Goal: Task Accomplishment & Management: Complete application form

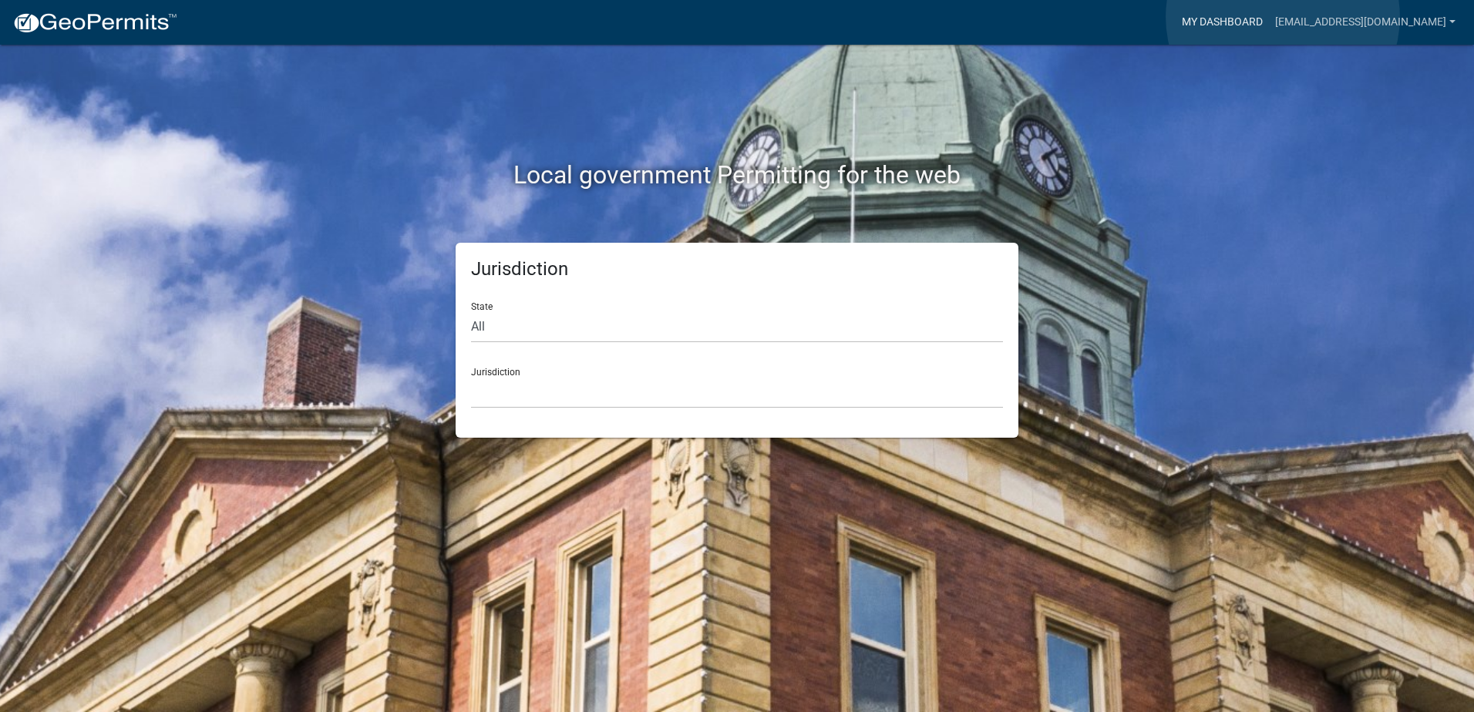
click at [1269, 17] on link "My Dashboard" at bounding box center [1222, 22] width 93 height 29
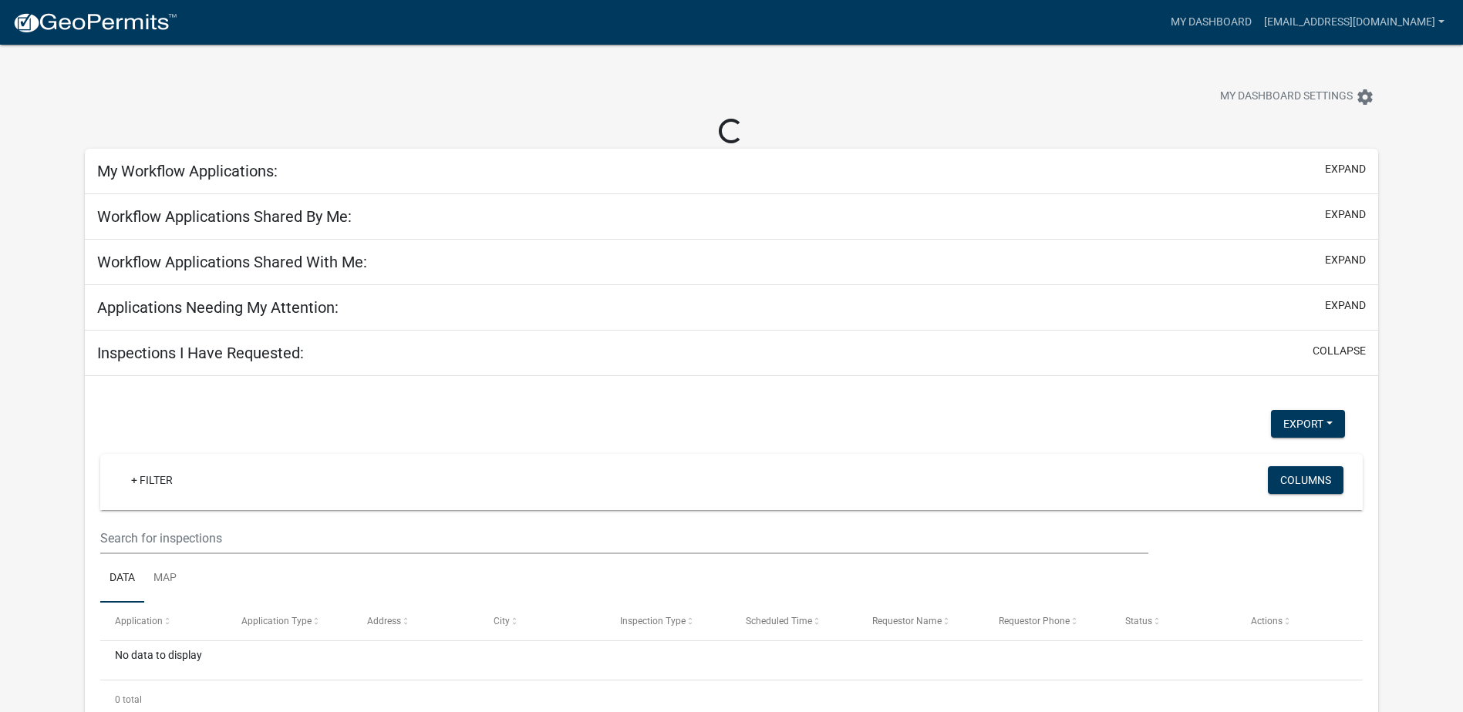
select select "2: 50"
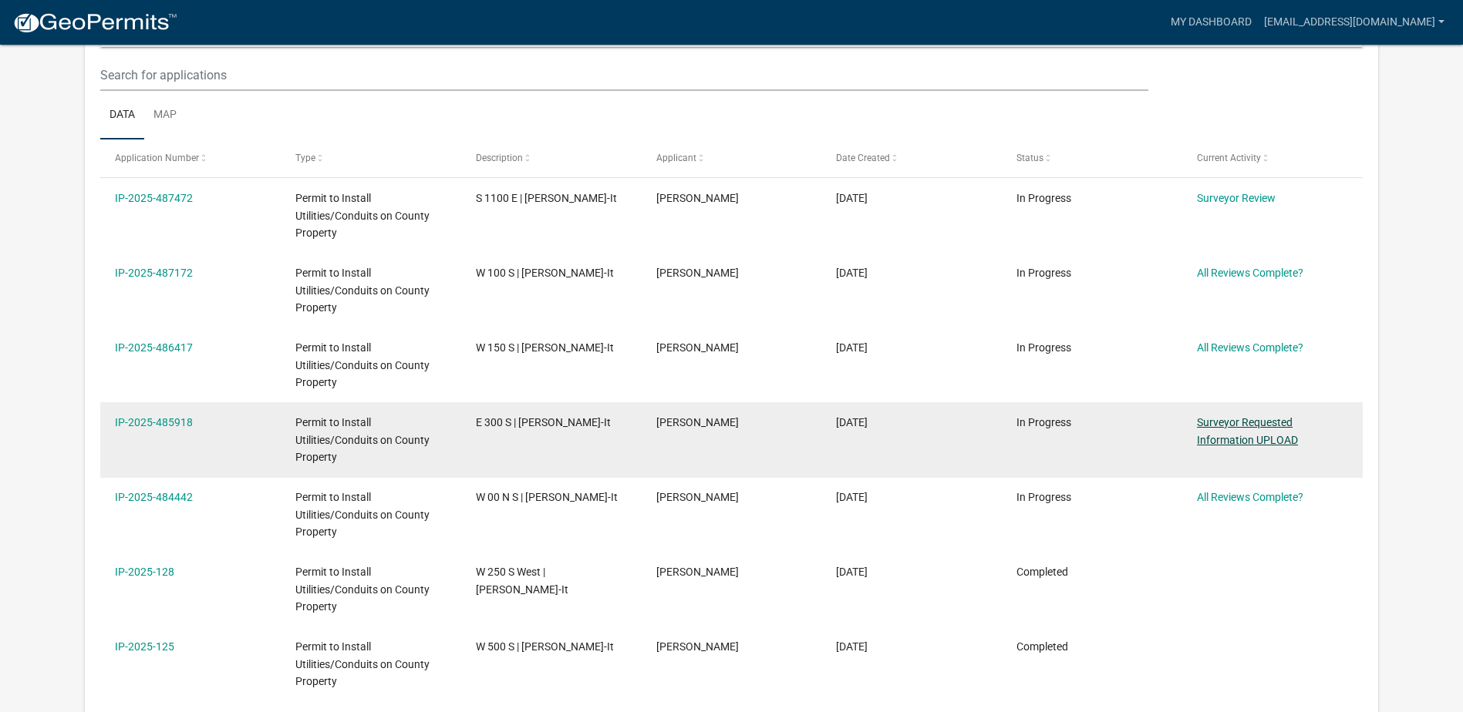
scroll to position [204, 0]
click at [1235, 431] on div "Surveyor Requested Information UPLOAD" at bounding box center [1272, 431] width 150 height 35
click at [1234, 424] on link "Surveyor Requested Information UPLOAD" at bounding box center [1247, 431] width 101 height 30
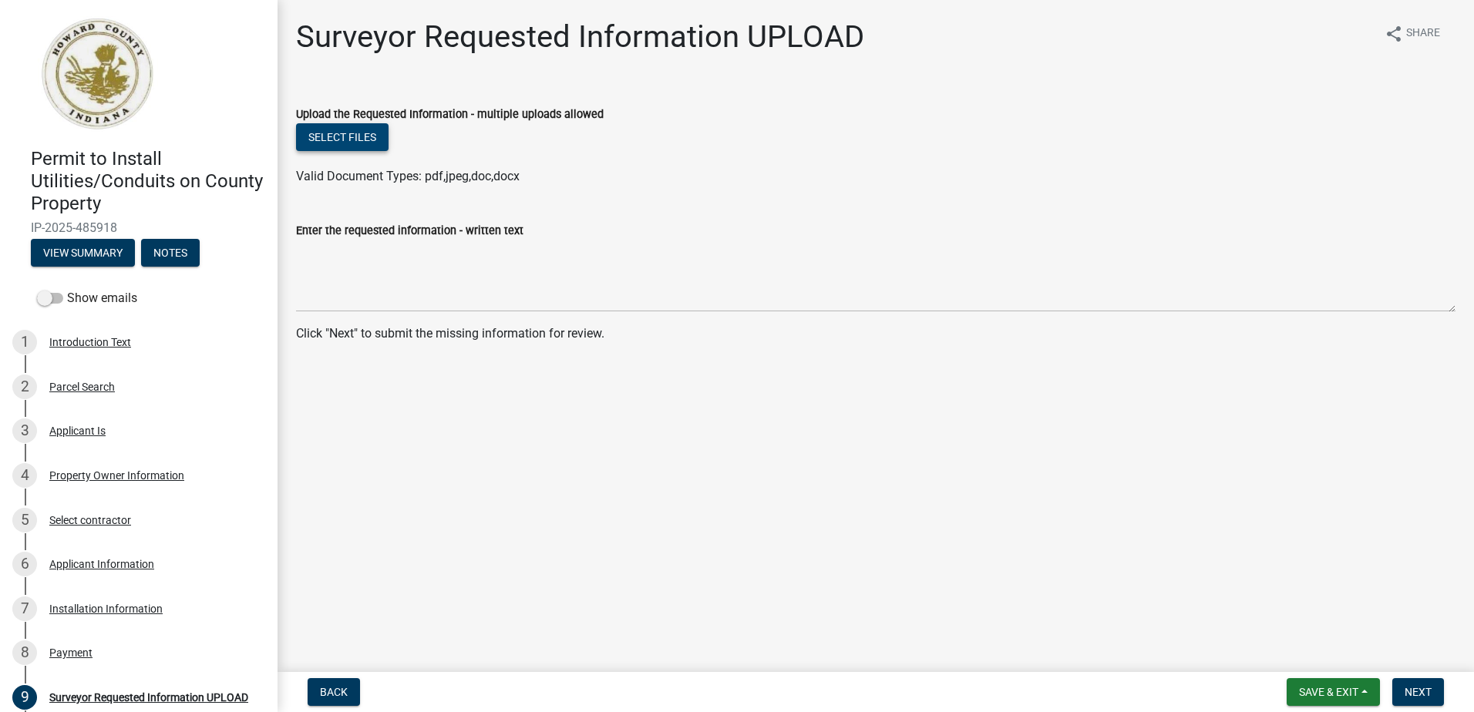
click at [371, 135] on button "Select files" at bounding box center [342, 137] width 93 height 28
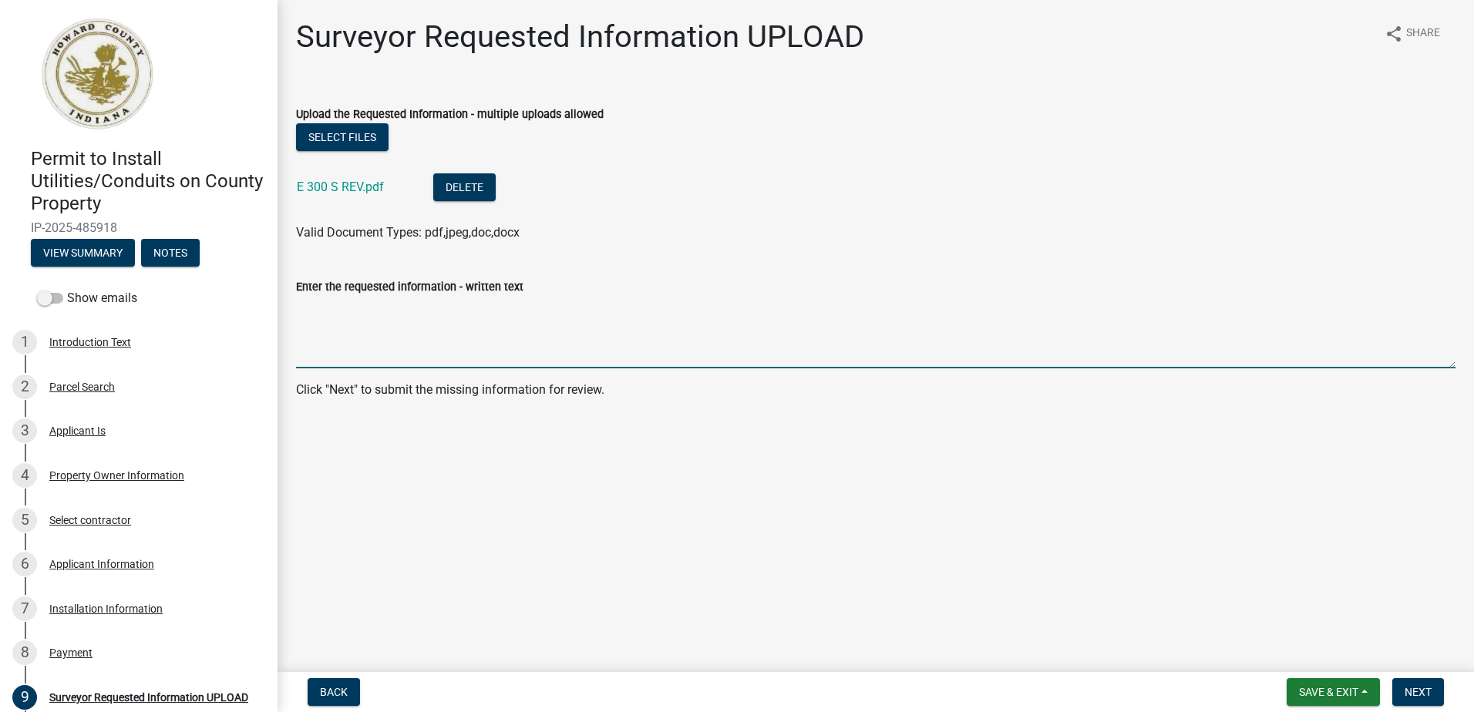
click at [324, 322] on textarea "Enter the requested information - written text" at bounding box center [876, 332] width 1160 height 72
click at [555, 308] on textarea "Regulated drain [PERSON_NAME] labeled on L101" at bounding box center [876, 332] width 1160 height 72
type textarea "Regulated drain [PERSON_NAME] labeled on L101."
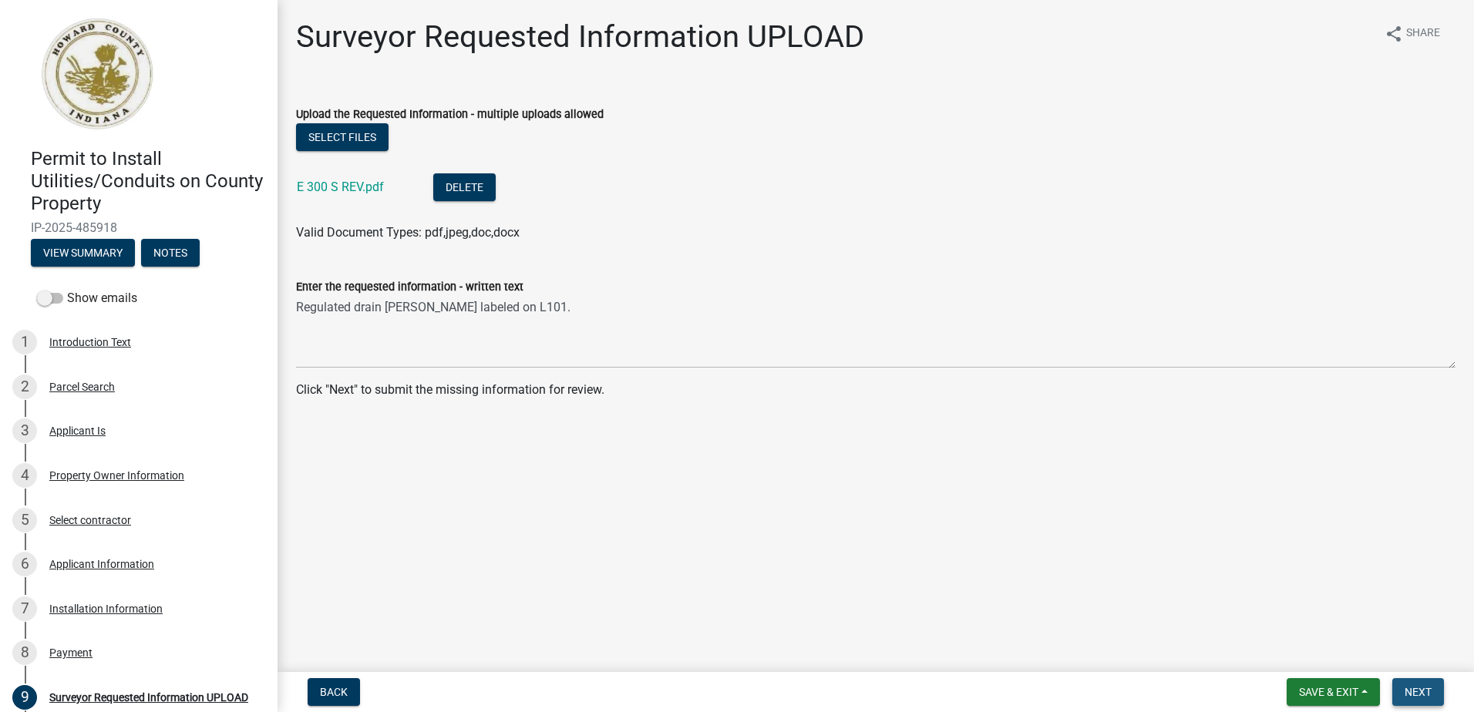
click at [1421, 695] on span "Next" at bounding box center [1418, 692] width 27 height 12
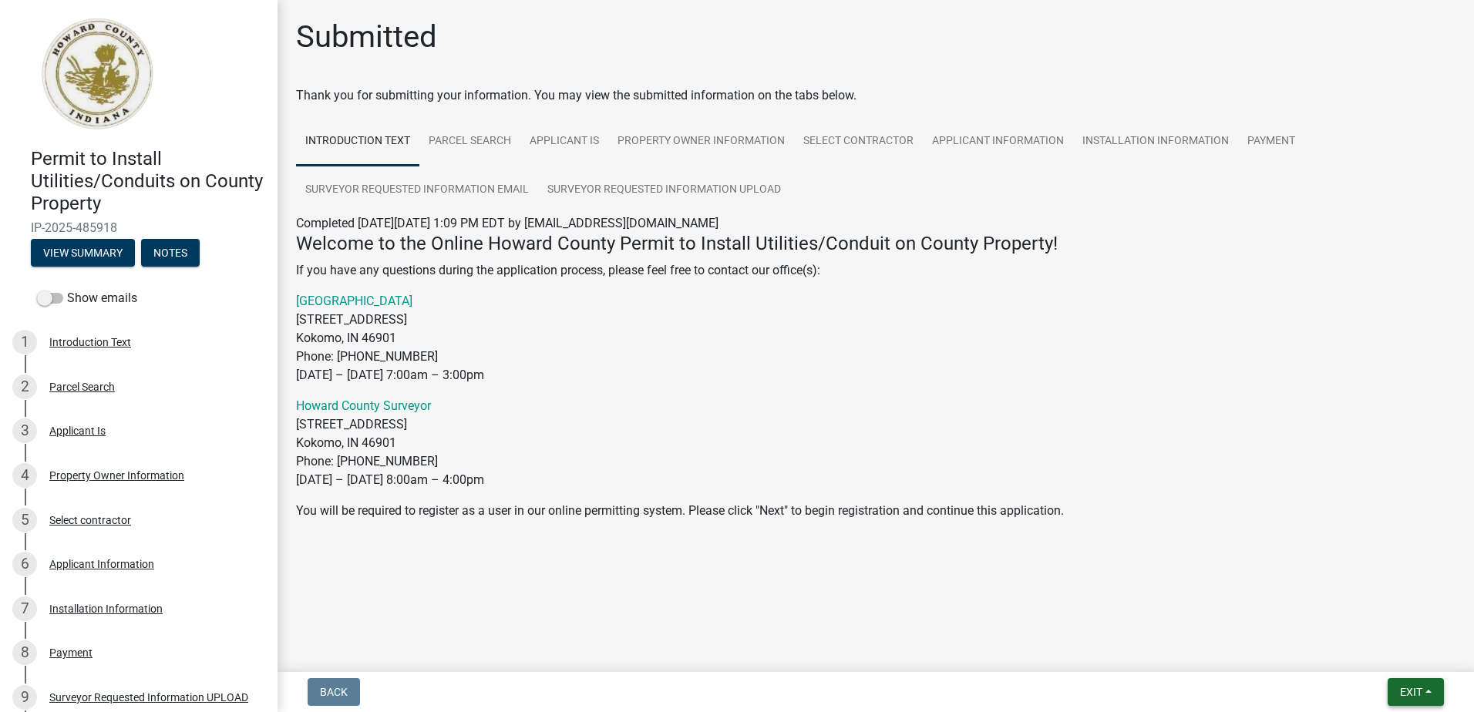
click at [1412, 692] on span "Exit" at bounding box center [1411, 692] width 22 height 12
click at [1356, 652] on button "Save & Exit" at bounding box center [1382, 652] width 123 height 37
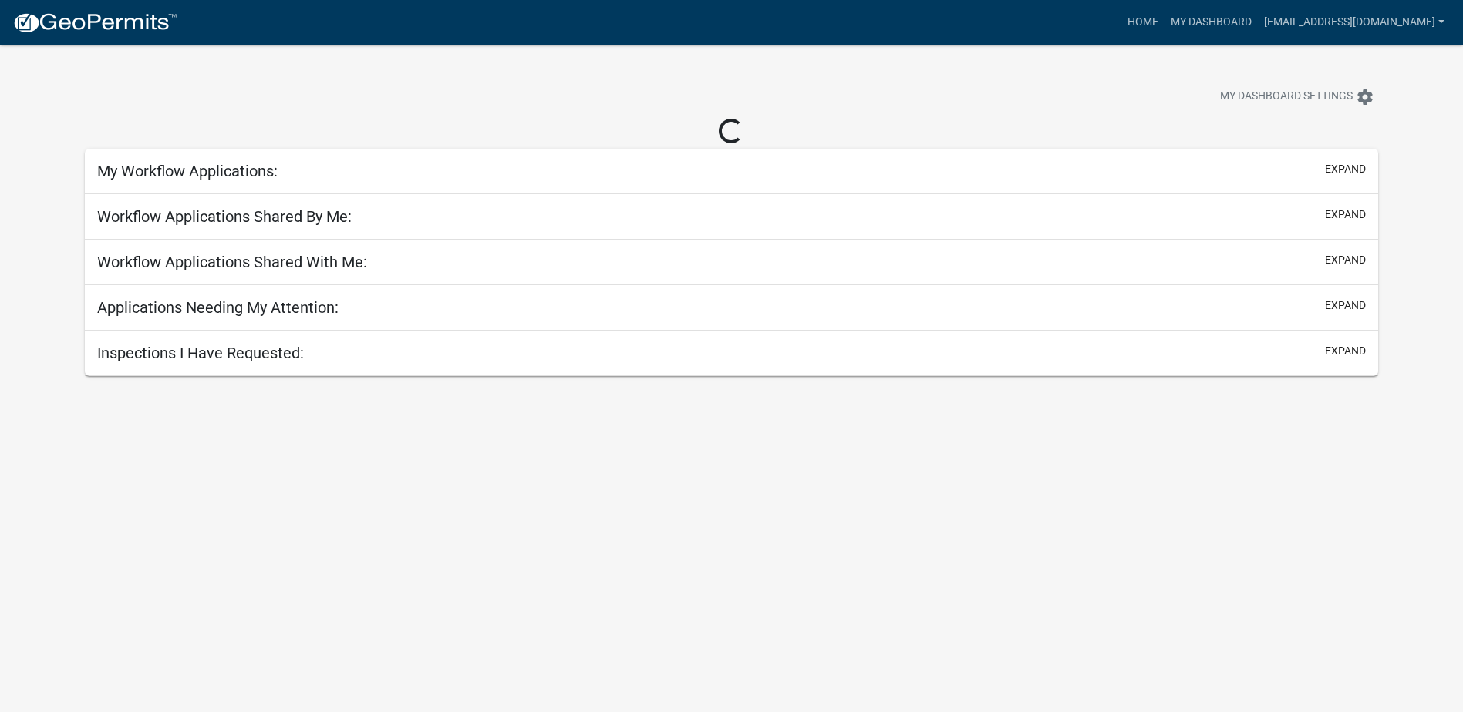
select select "2: 50"
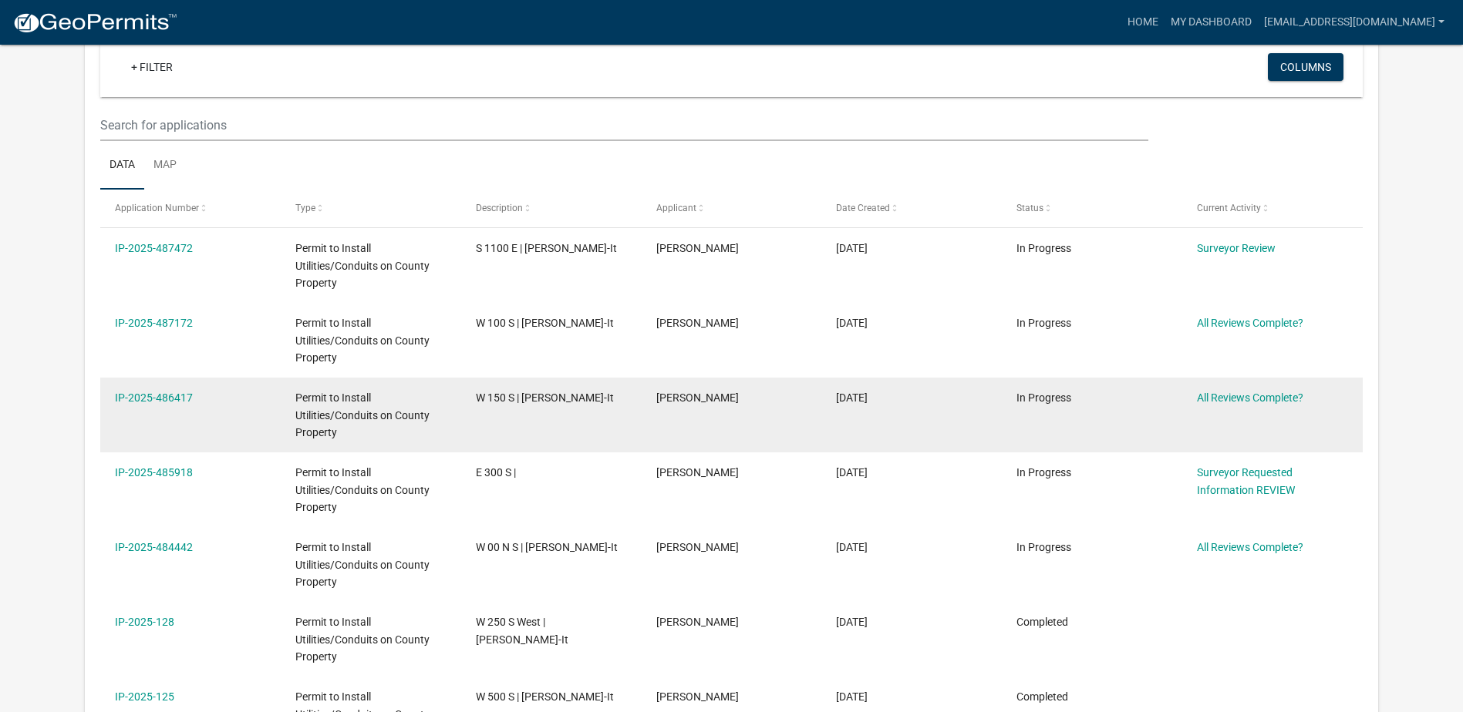
scroll to position [231, 0]
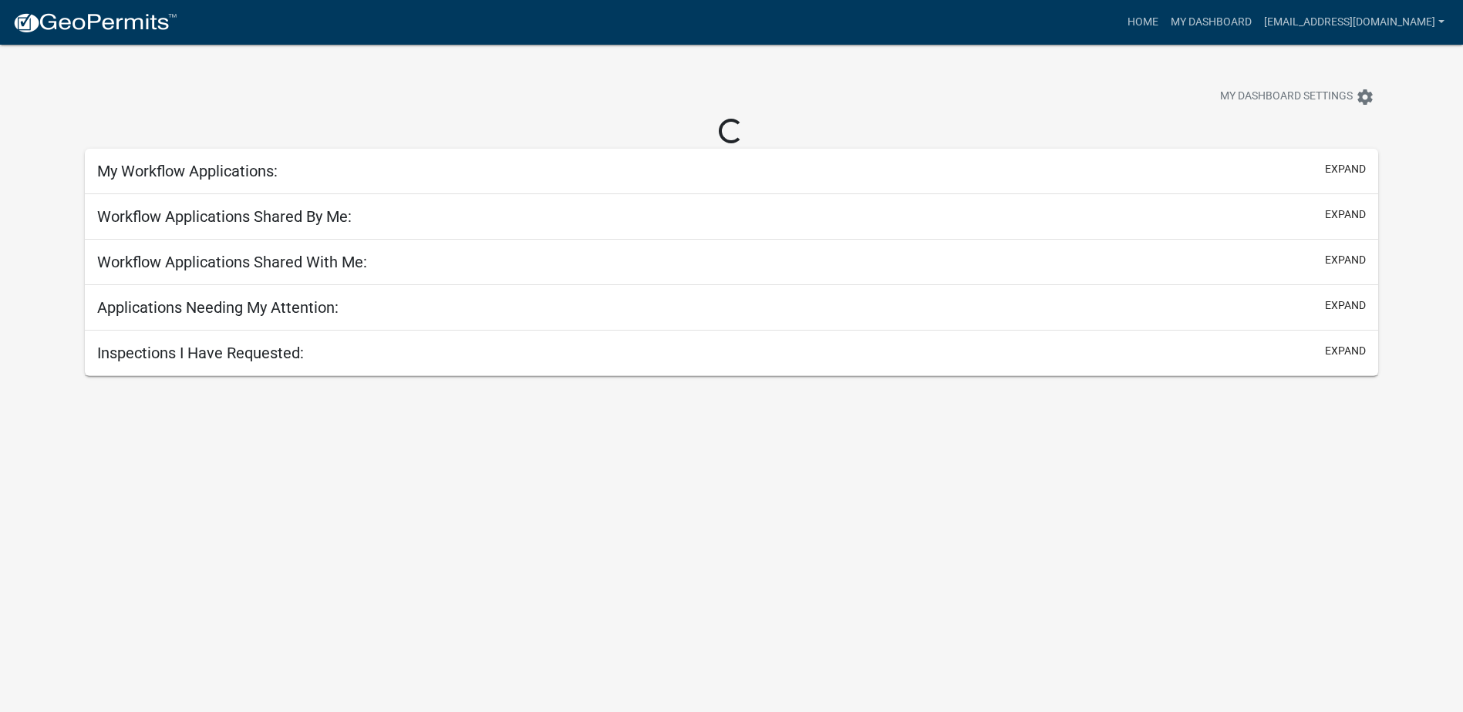
select select "2: 50"
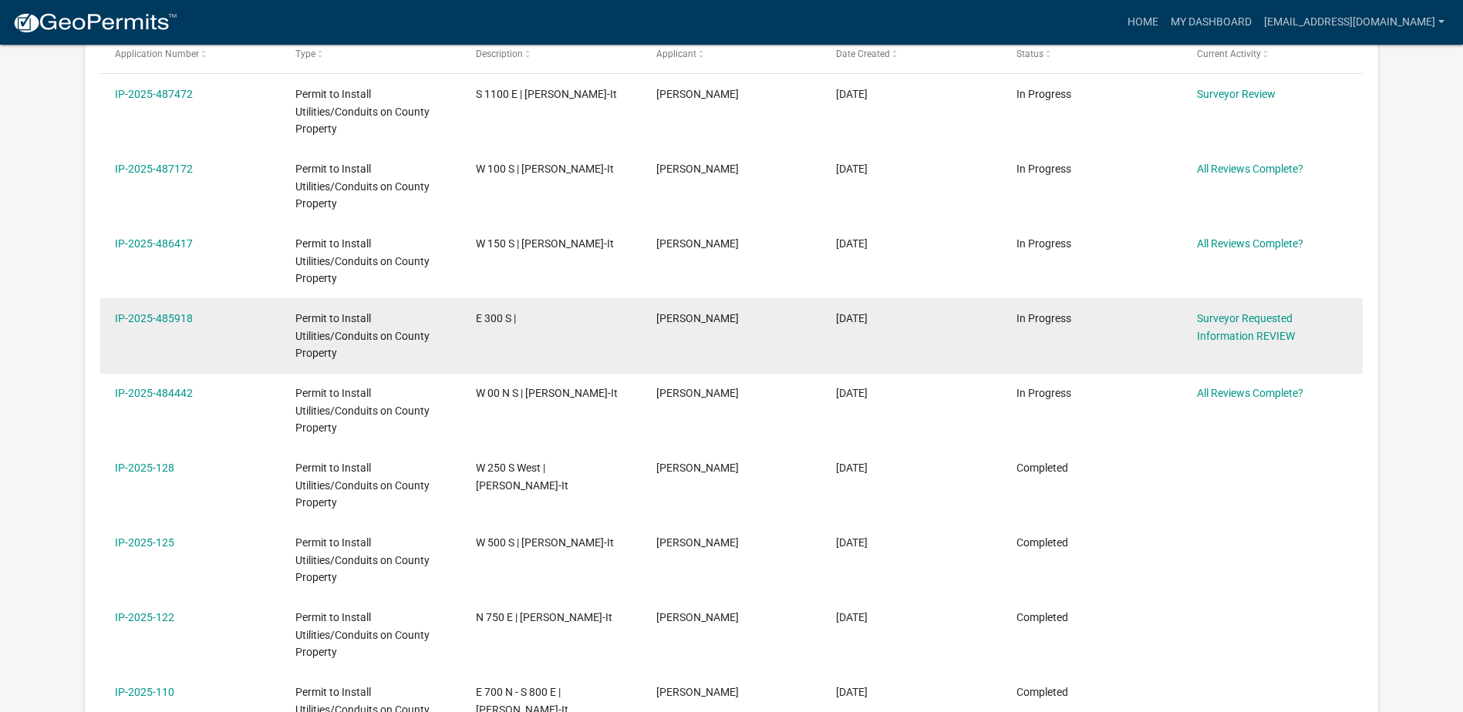
scroll to position [281, 0]
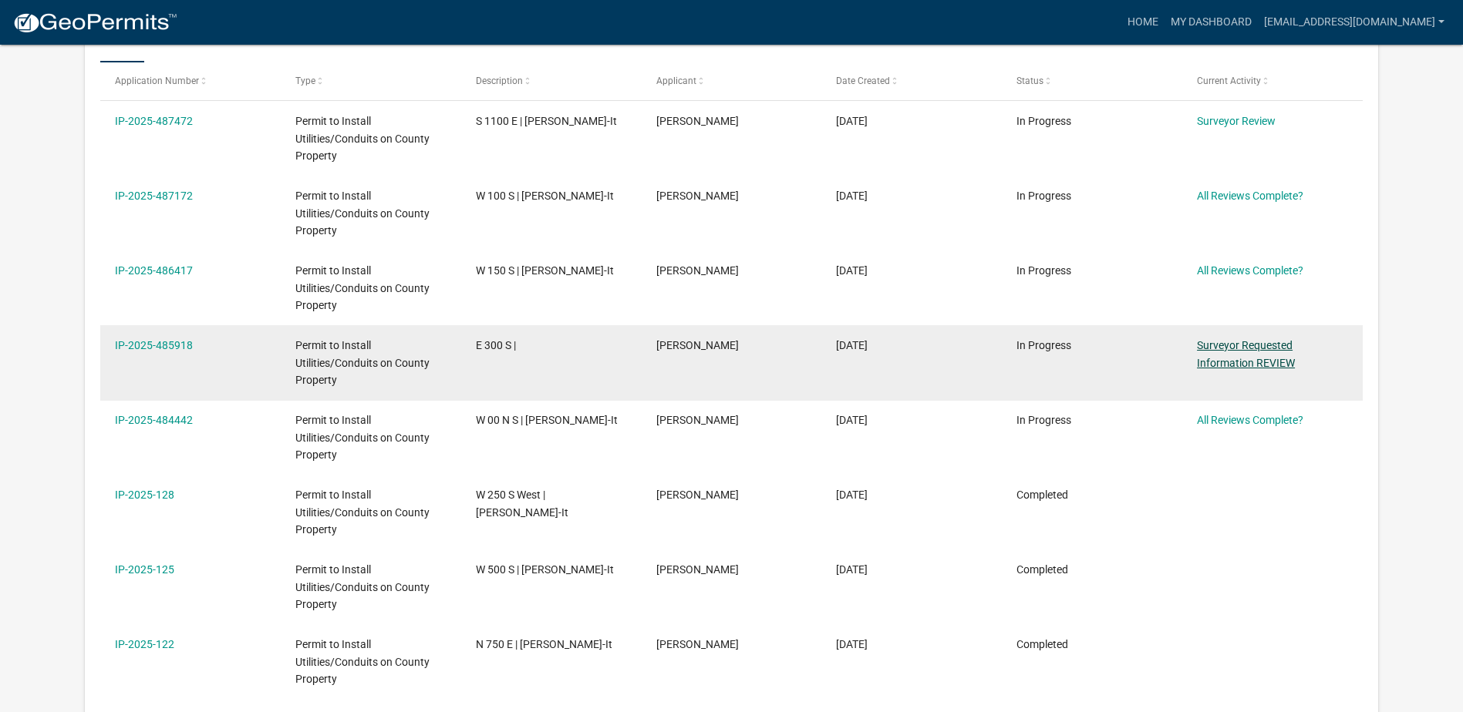
click at [1241, 351] on link "Surveyor Requested Information REVIEW" at bounding box center [1246, 354] width 98 height 30
